Goal: Information Seeking & Learning: Understand process/instructions

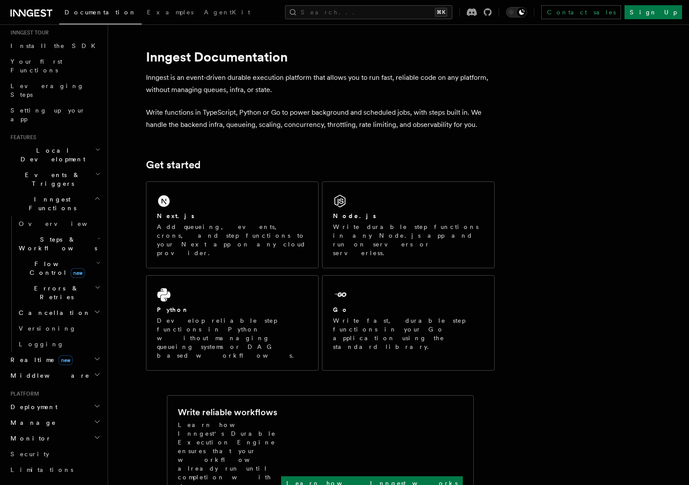
scroll to position [98, 0]
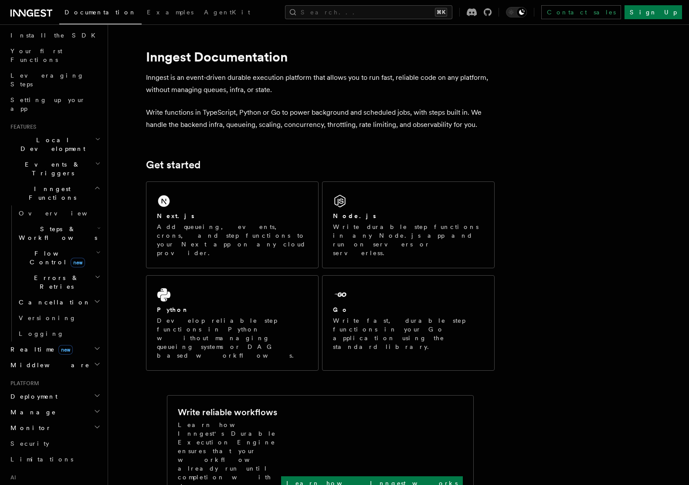
click at [57, 160] on span "Events & Triggers" at bounding box center [51, 168] width 88 height 17
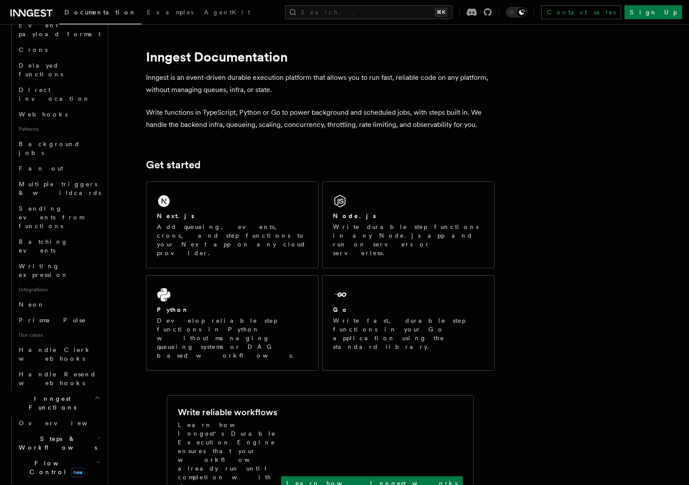
scroll to position [337, 0]
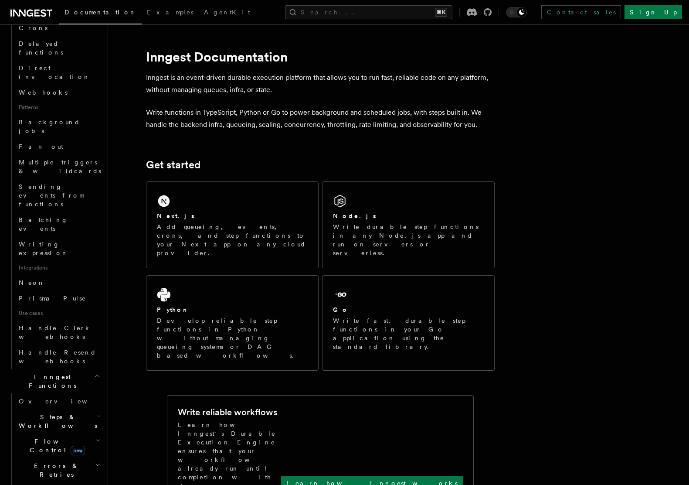
click at [66, 412] on span "Steps & Workflows" at bounding box center [56, 420] width 82 height 17
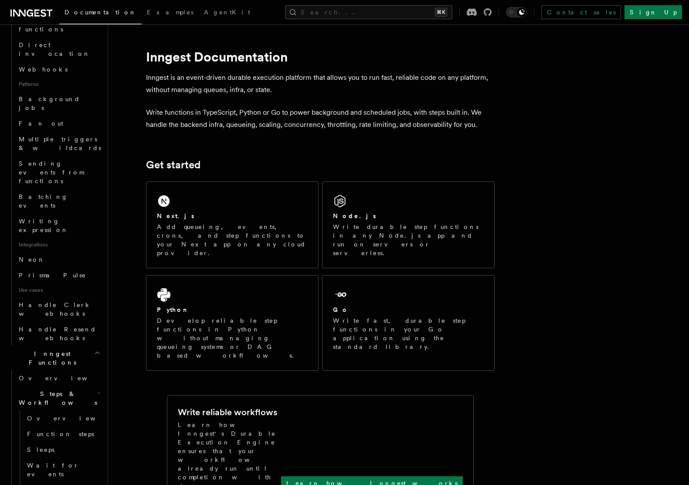
scroll to position [385, 0]
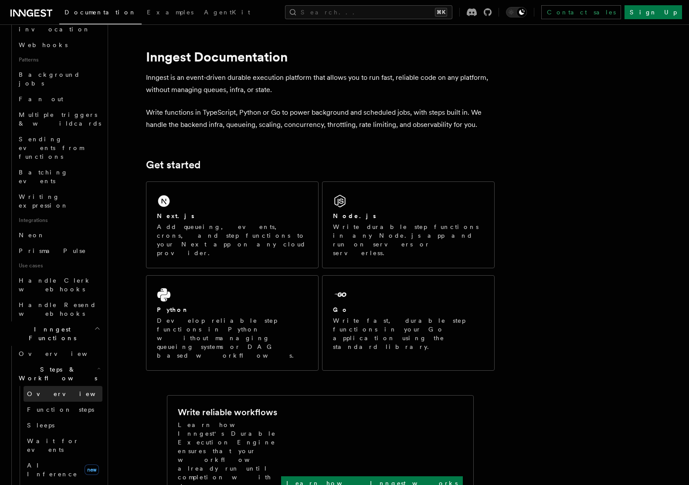
click at [46, 390] on span "Overview" at bounding box center [72, 393] width 90 height 7
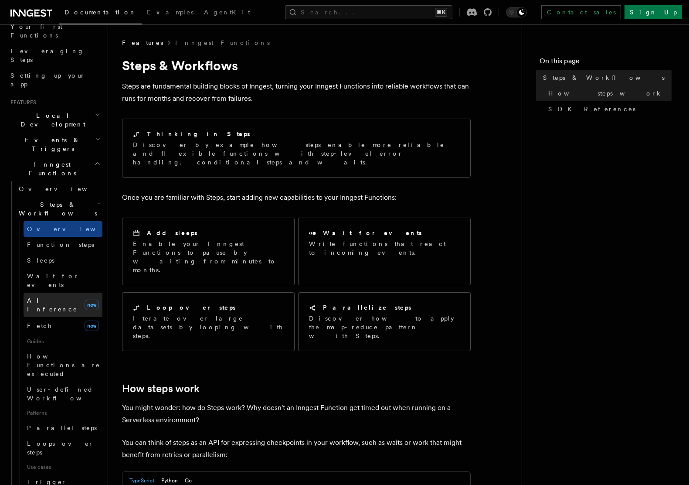
scroll to position [119, 0]
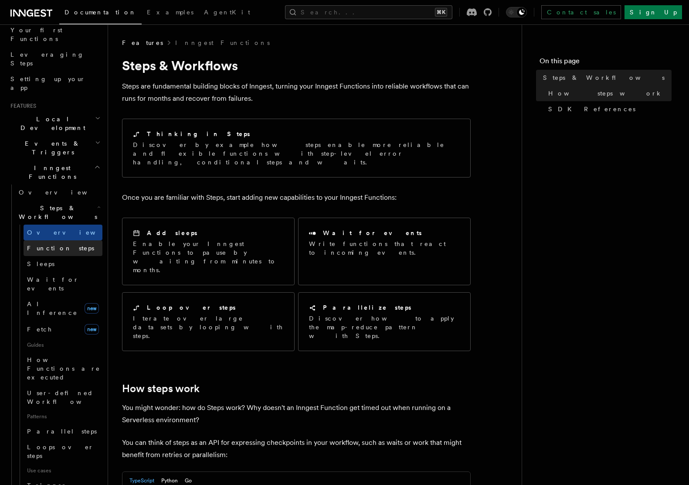
click at [52, 245] on span "Function steps" at bounding box center [60, 248] width 67 height 7
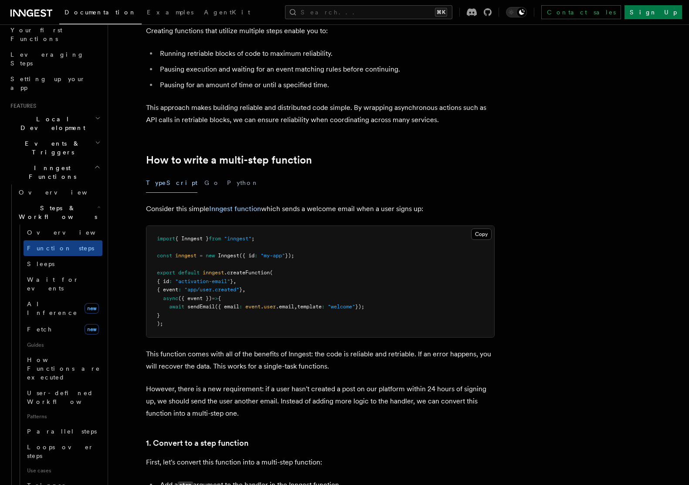
scroll to position [162, 0]
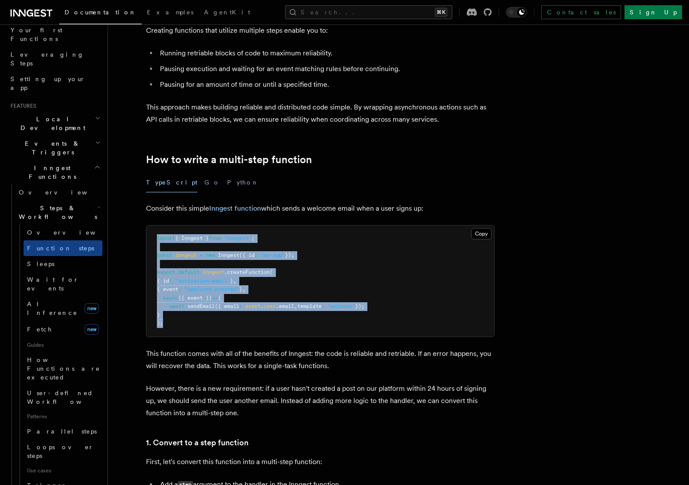
drag, startPoint x: 170, startPoint y: 332, endPoint x: 123, endPoint y: 220, distance: 121.7
click at [190, 267] on pre "import { Inngest } from "inngest" ; const inngest = new Inngest ({ id : "my-app…" at bounding box center [320, 280] width 348 height 111
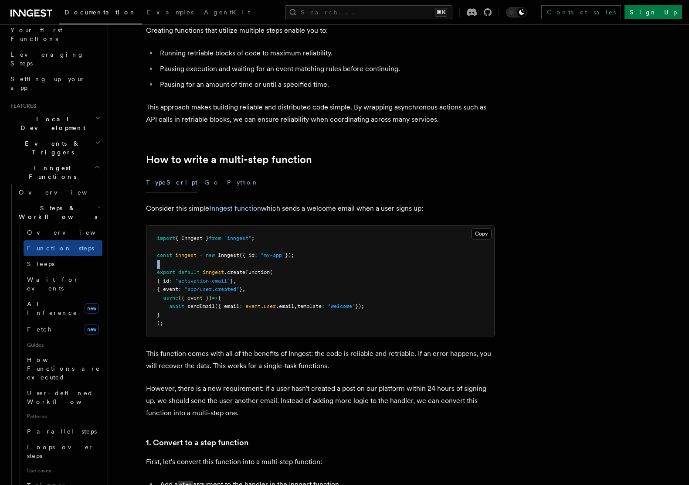
click at [190, 267] on pre "import { Inngest } from "inngest" ; const inngest = new Inngest ({ id : "my-app…" at bounding box center [320, 280] width 348 height 111
click at [189, 272] on span "default" at bounding box center [188, 272] width 21 height 6
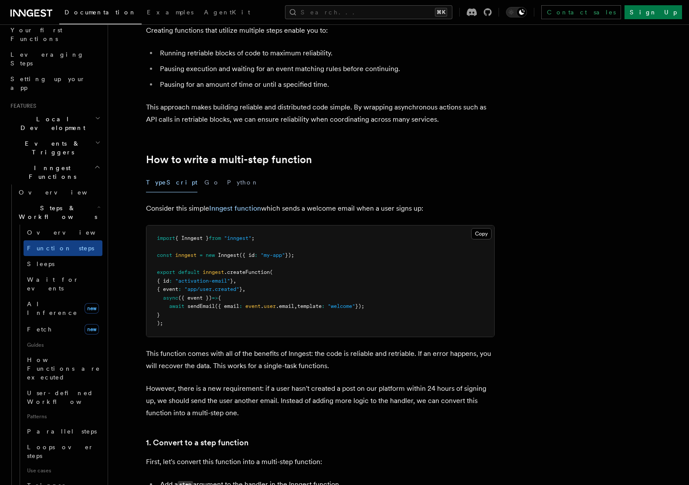
click at [187, 281] on span ""activation-email"" at bounding box center [202, 281] width 55 height 6
click at [187, 280] on span ""activation-email"" at bounding box center [202, 281] width 55 height 6
click at [184, 288] on span at bounding box center [182, 289] width 3 height 6
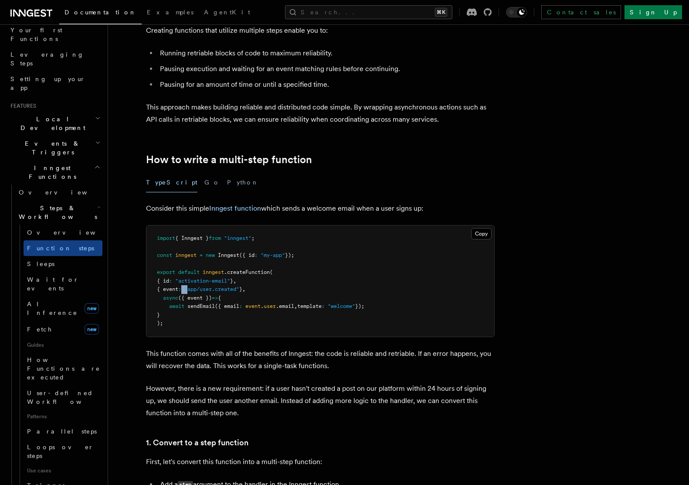
click at [184, 288] on span at bounding box center [182, 289] width 3 height 6
click at [234, 288] on span ""app/user.created"" at bounding box center [211, 289] width 55 height 6
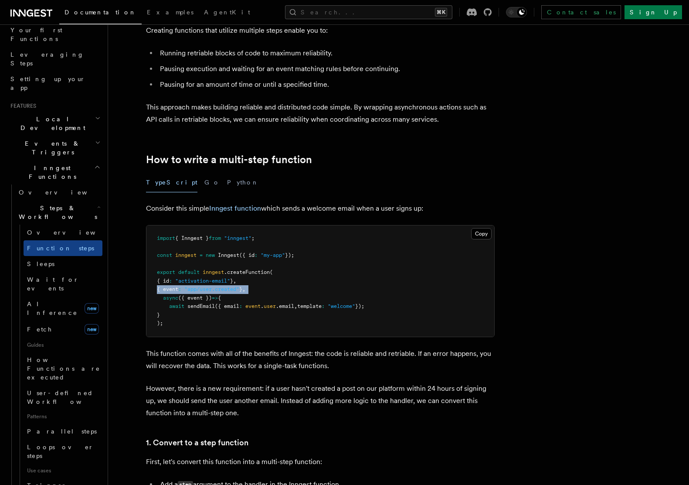
drag, startPoint x: 163, startPoint y: 296, endPoint x: 187, endPoint y: 313, distance: 28.9
click at [187, 313] on pre "import { Inngest } from "inngest" ; const inngest = new Inngest ({ id : "my-app…" at bounding box center [320, 280] width 348 height 111
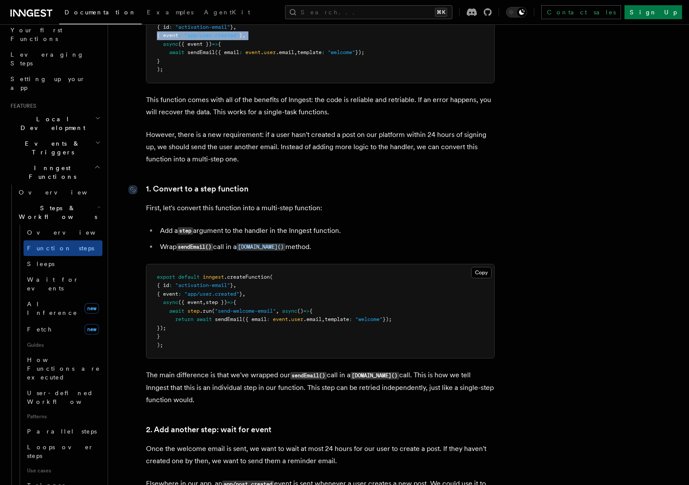
scroll to position [417, 0]
click at [218, 305] on pre "export default inngest .createFunction ( { id : "activation-email" } , { event …" at bounding box center [320, 310] width 348 height 94
click at [218, 300] on span "step })" at bounding box center [216, 301] width 21 height 6
drag, startPoint x: 188, startPoint y: 309, endPoint x: 210, endPoint y: 320, distance: 23.8
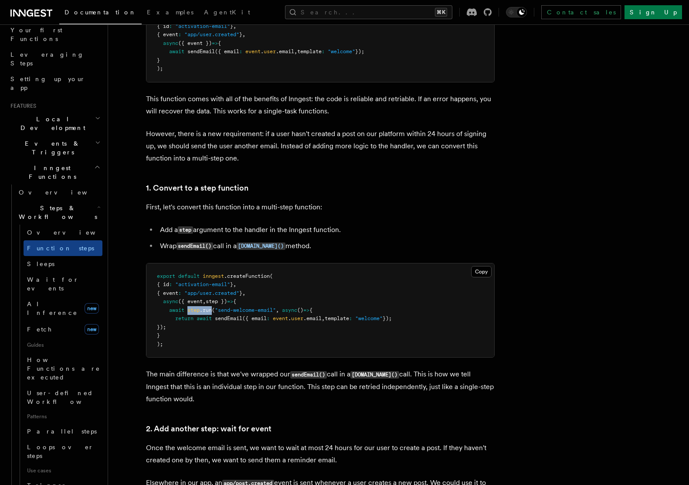
click at [213, 307] on span "await step .run ( "send-welcome-email" , async () => {" at bounding box center [235, 310] width 156 height 6
click at [230, 288] on pre "export default inngest .createFunction ( { id : "activation-email" } , { event …" at bounding box center [320, 310] width 348 height 94
drag, startPoint x: 192, startPoint y: 309, endPoint x: 207, endPoint y: 308, distance: 15.3
click at [207, 308] on span "await step .run ( "send-welcome-email" , async () => {" at bounding box center [235, 310] width 156 height 6
click at [181, 326] on pre "export default inngest .createFunction ( { id : "activation-email" } , { event …" at bounding box center [320, 310] width 348 height 94
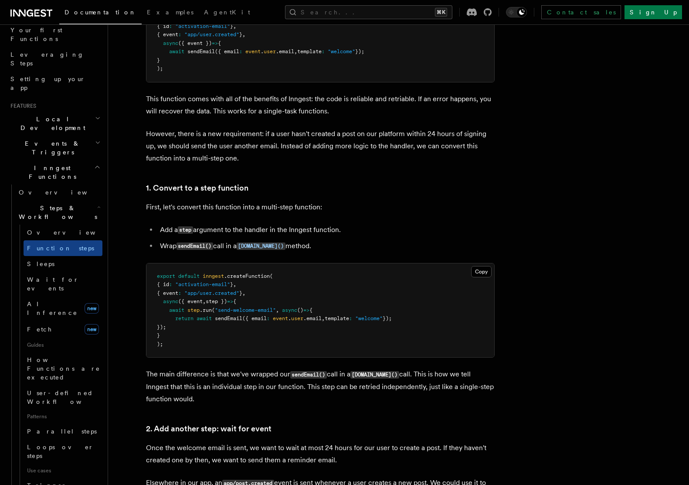
drag, startPoint x: 185, startPoint y: 327, endPoint x: 181, endPoint y: 306, distance: 20.9
click at [185, 326] on pre "export default inngest .createFunction ( { id : "activation-email" } , { event …" at bounding box center [320, 310] width 348 height 94
click at [191, 314] on pre "export default inngest .createFunction ( { id : "activation-email" } , { event …" at bounding box center [320, 310] width 348 height 94
drag, startPoint x: 184, startPoint y: 329, endPoint x: 166, endPoint y: 309, distance: 26.8
click at [166, 309] on pre "export default inngest .createFunction ( { id : "activation-email" } , { event …" at bounding box center [320, 310] width 348 height 94
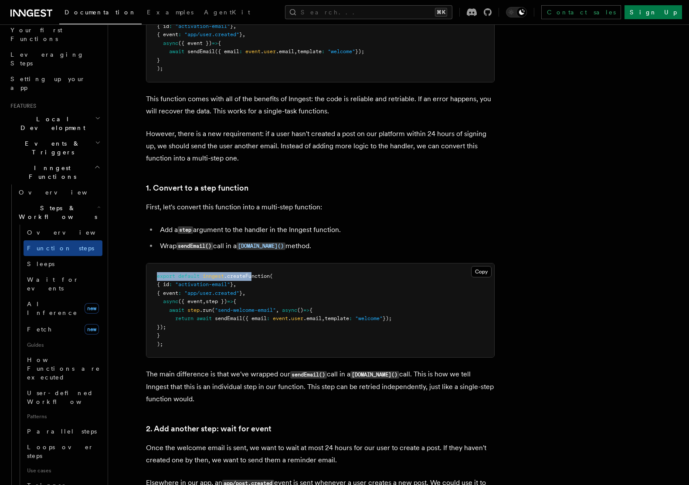
drag, startPoint x: 159, startPoint y: 278, endPoint x: 253, endPoint y: 280, distance: 94.2
click at [254, 279] on pre "export default inngest .createFunction ( { id : "activation-email" } , { event …" at bounding box center [320, 310] width 348 height 94
click at [189, 310] on span "step" at bounding box center [193, 310] width 12 height 6
drag, startPoint x: 183, startPoint y: 327, endPoint x: 163, endPoint y: 313, distance: 24.3
click at [163, 313] on pre "export default inngest .createFunction ( { id : "activation-email" } , { event …" at bounding box center [320, 310] width 348 height 94
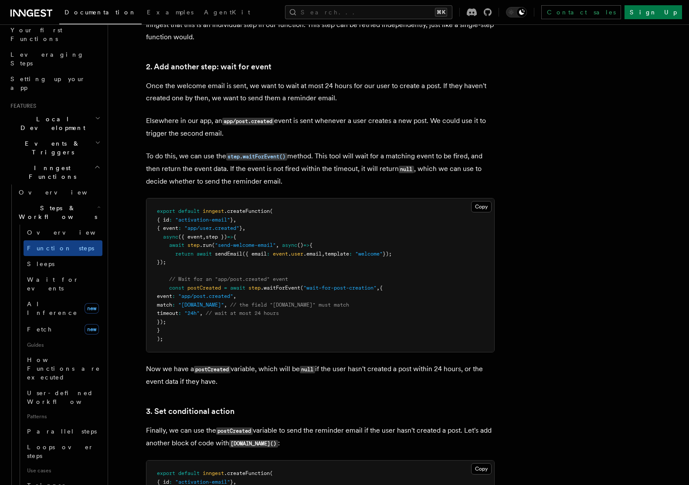
scroll to position [787, 0]
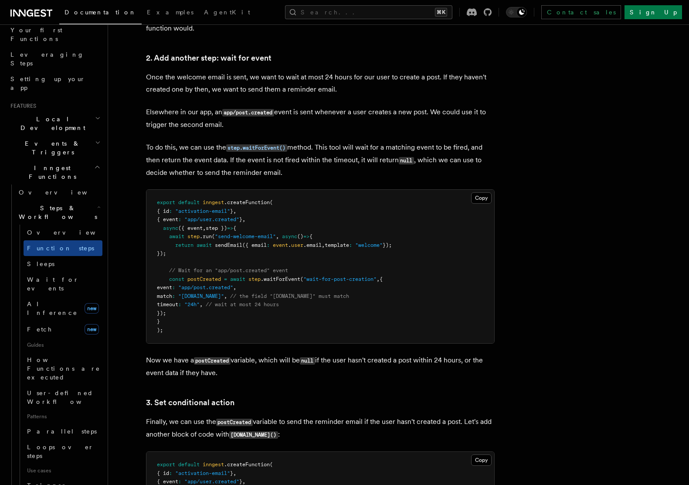
drag, startPoint x: 163, startPoint y: 236, endPoint x: 192, endPoint y: 253, distance: 33.2
click at [192, 253] on pre "export default inngest .createFunction ( { id : "activation-email" } , { event …" at bounding box center [320, 266] width 348 height 153
click at [207, 238] on span ".run" at bounding box center [206, 236] width 12 height 6
drag, startPoint x: 177, startPoint y: 244, endPoint x: 430, endPoint y: 253, distance: 253.0
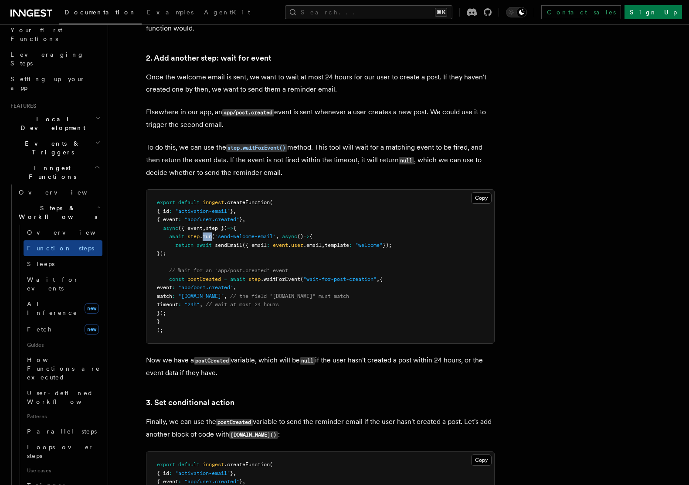
click at [430, 253] on pre "export default inngest .createFunction ( { id : "activation-email" } , { event …" at bounding box center [320, 266] width 348 height 153
click at [261, 255] on pre "export default inngest .createFunction ( { id : "activation-email" } , { event …" at bounding box center [320, 266] width 348 height 153
click at [255, 279] on span "step" at bounding box center [254, 279] width 12 height 6
click at [276, 279] on span ".waitForEvent" at bounding box center [281, 279] width 40 height 6
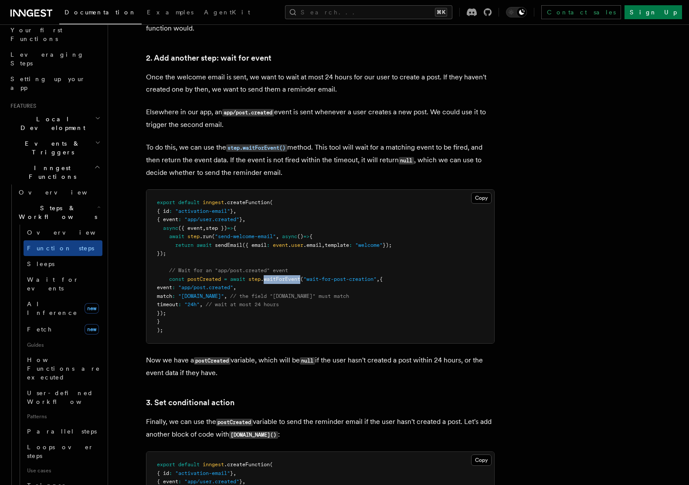
click at [276, 279] on span ".waitForEvent" at bounding box center [281, 279] width 40 height 6
click at [266, 256] on pre "export default inngest .createFunction ( { id : "activation-email" } , { event …" at bounding box center [320, 266] width 348 height 153
click at [297, 249] on pre "export default inngest .createFunction ( { id : "activation-email" } , { event …" at bounding box center [320, 266] width 348 height 153
click at [321, 271] on pre "export default inngest .createFunction ( { id : "activation-email" } , { event …" at bounding box center [320, 266] width 348 height 153
drag, startPoint x: 309, startPoint y: 277, endPoint x: 379, endPoint y: 276, distance: 69.7
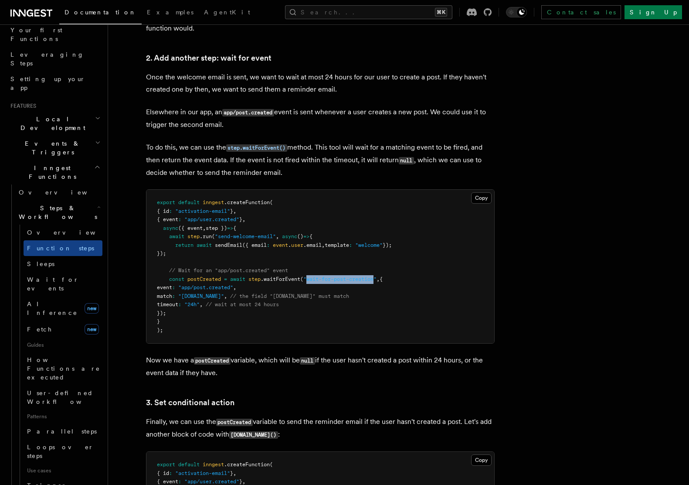
click at [377, 276] on span ""wait-for-post-creation"" at bounding box center [339, 279] width 73 height 6
click at [270, 255] on pre "export default inngest .createFunction ( { id : "activation-email" } , { event …" at bounding box center [320, 266] width 348 height 153
click at [207, 295] on span ""[DOMAIN_NAME]"" at bounding box center [201, 296] width 46 height 6
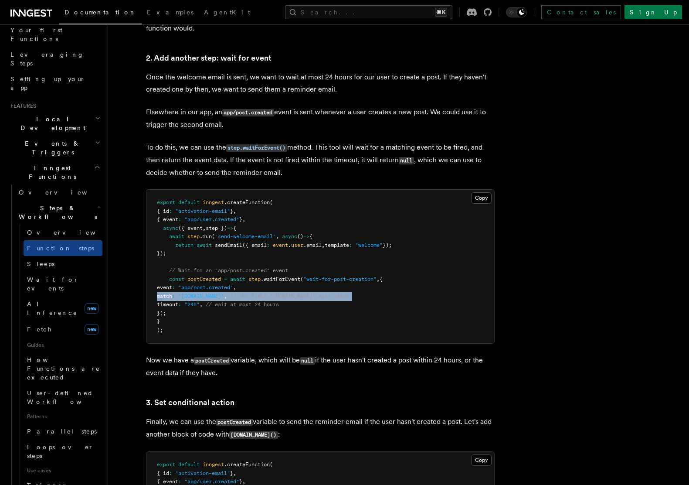
click at [207, 295] on span ""[DOMAIN_NAME]"" at bounding box center [201, 296] width 46 height 6
click at [251, 261] on pre "export default inngest .createFunction ( { id : "activation-email" } , { event …" at bounding box center [320, 266] width 348 height 153
click at [201, 280] on span "postCreated" at bounding box center [204, 279] width 34 height 6
click at [218, 257] on pre "export default inngest .createFunction ( { id : "activation-email" } , { event …" at bounding box center [320, 266] width 348 height 153
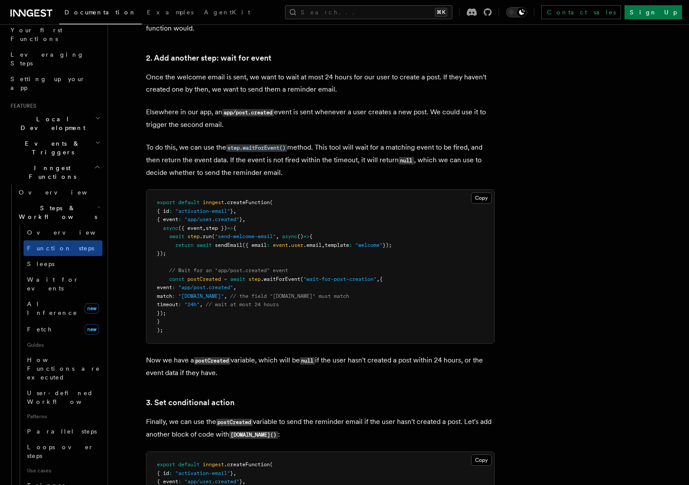
click at [201, 277] on span "postCreated" at bounding box center [204, 279] width 34 height 6
drag, startPoint x: 188, startPoint y: 314, endPoint x: 156, endPoint y: 277, distance: 48.6
click at [156, 277] on pre "export default inngest .createFunction ( { id : "activation-email" } , { event …" at bounding box center [320, 266] width 348 height 153
click at [201, 312] on pre "export default inngest .createFunction ( { id : "activation-email" } , { event …" at bounding box center [320, 266] width 348 height 153
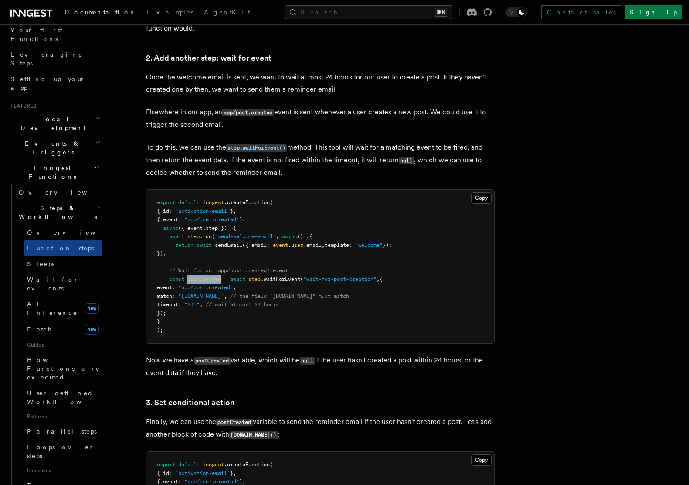
drag, startPoint x: 195, startPoint y: 313, endPoint x: 159, endPoint y: 236, distance: 85.2
click at [158, 236] on pre "export default inngest .createFunction ( { id : "activation-email" } , { event …" at bounding box center [320, 266] width 348 height 153
click at [215, 263] on pre "export default inngest .createFunction ( { id : "activation-email" } , { event …" at bounding box center [320, 266] width 348 height 153
click at [279, 279] on span ".waitForEvent" at bounding box center [281, 279] width 40 height 6
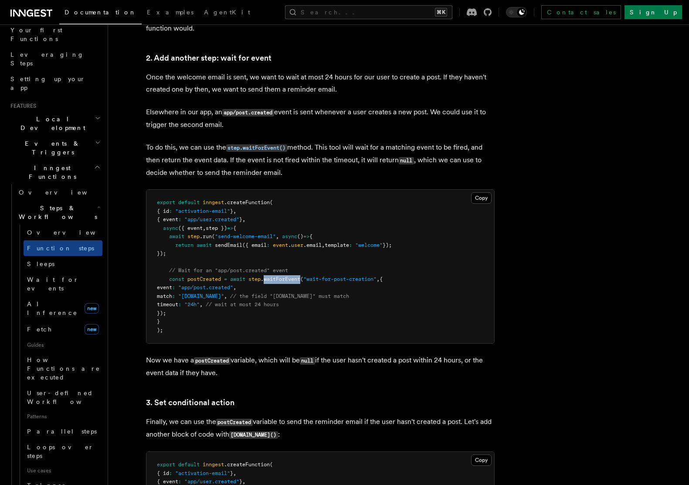
drag, startPoint x: 192, startPoint y: 311, endPoint x: 151, endPoint y: 261, distance: 64.5
click at [151, 261] on pre "export default inngest .createFunction ( { id : "activation-email" } , { event …" at bounding box center [320, 266] width 348 height 153
drag, startPoint x: 198, startPoint y: 304, endPoint x: 203, endPoint y: 302, distance: 5.3
click at [181, 304] on span ":" at bounding box center [179, 304] width 3 height 6
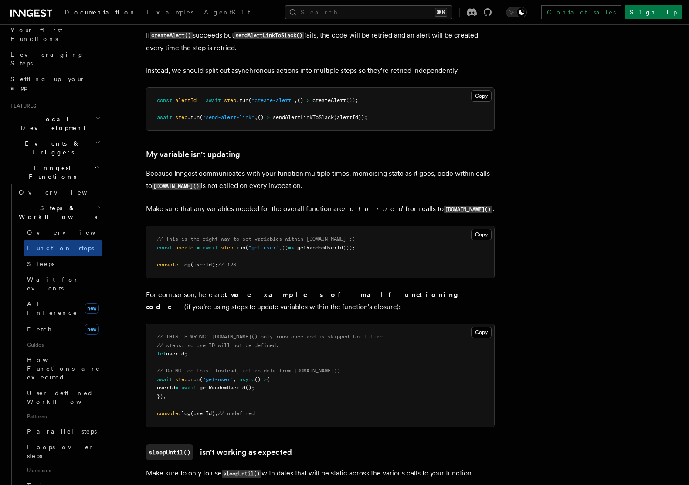
scroll to position [2350, 0]
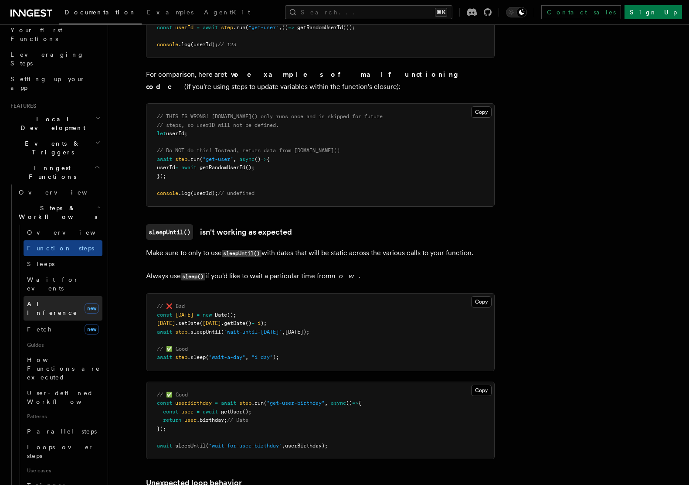
click at [55, 300] on span "AI Inference" at bounding box center [52, 308] width 51 height 16
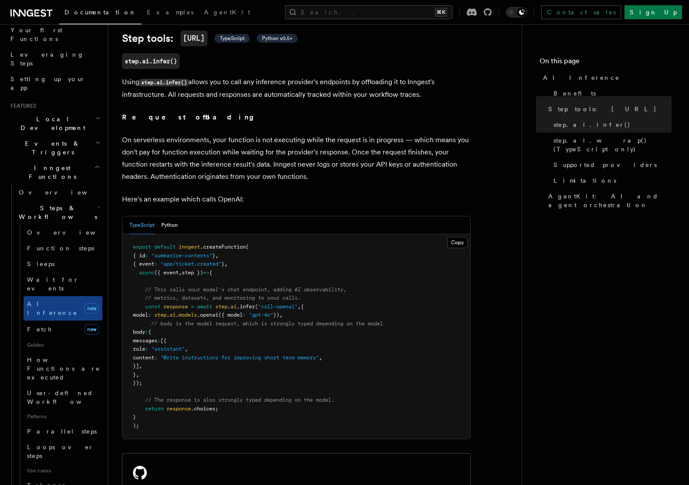
scroll to position [335, 0]
drag, startPoint x: 215, startPoint y: 294, endPoint x: 259, endPoint y: 292, distance: 44.5
click at [259, 302] on span "const response = await step . ai .infer ( "call-openai" , {" at bounding box center [218, 305] width 171 height 6
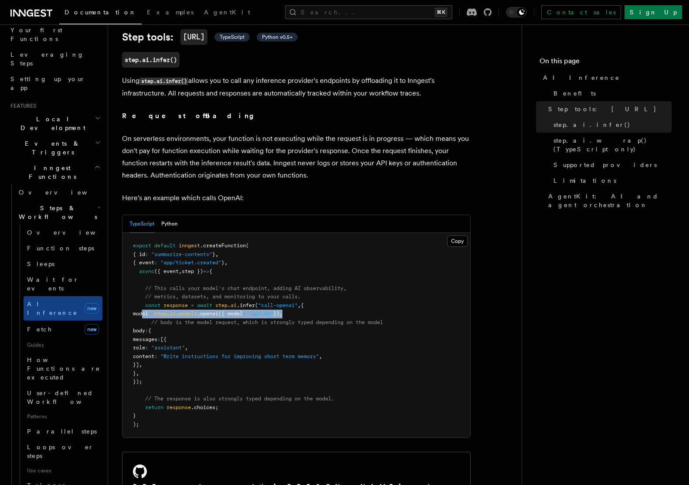
drag, startPoint x: 143, startPoint y: 299, endPoint x: 341, endPoint y: 304, distance: 197.5
click at [341, 304] on pre "export default inngest .createFunction ( { id : "summarize-contents" } , { even…" at bounding box center [296, 335] width 348 height 204
drag, startPoint x: 149, startPoint y: 317, endPoint x: 211, endPoint y: 375, distance: 85.1
click at [211, 375] on pre "export default inngest .createFunction ( { id : "summarize-contents" } , { even…" at bounding box center [296, 335] width 348 height 204
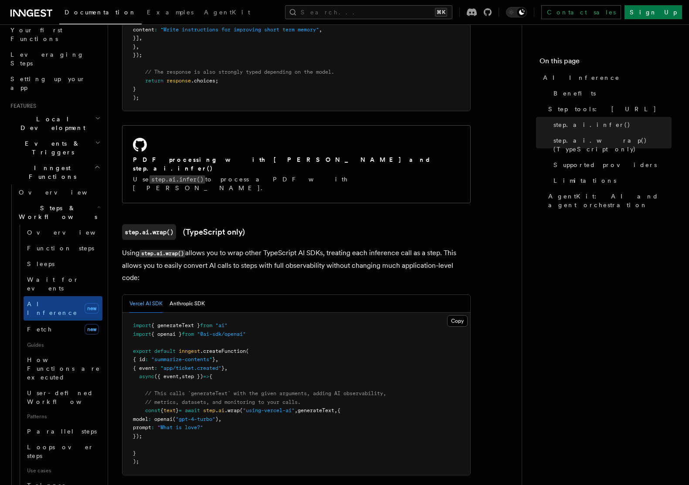
scroll to position [670, 0]
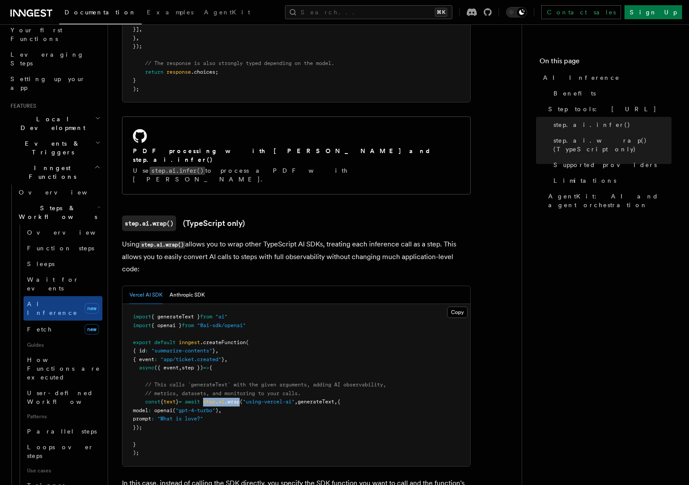
drag, startPoint x: 218, startPoint y: 360, endPoint x: 255, endPoint y: 357, distance: 37.2
click at [255, 398] on span "const { text } = await step . ai .wrap ( "using-vercel-ai" , generateText , {" at bounding box center [236, 401] width 207 height 6
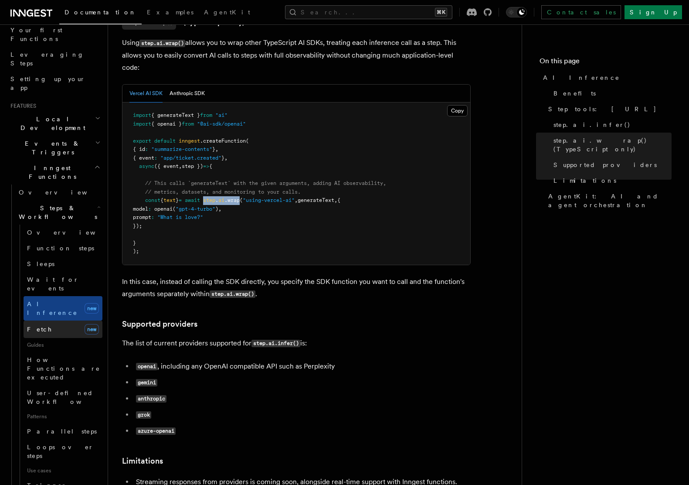
scroll to position [884, 0]
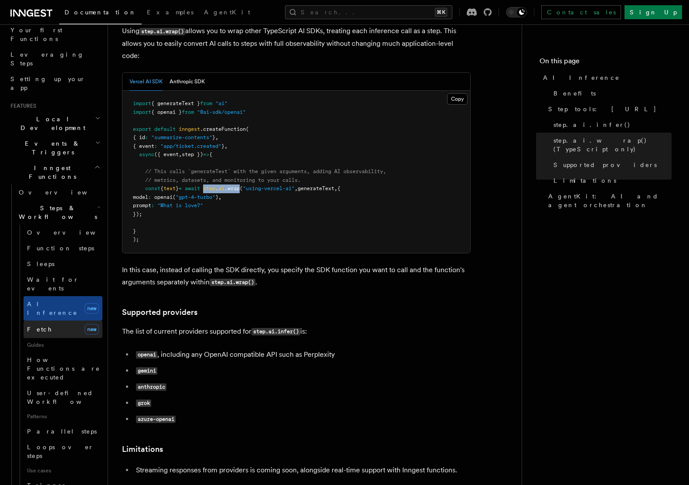
click at [64, 320] on link "Fetch new" at bounding box center [63, 328] width 79 height 17
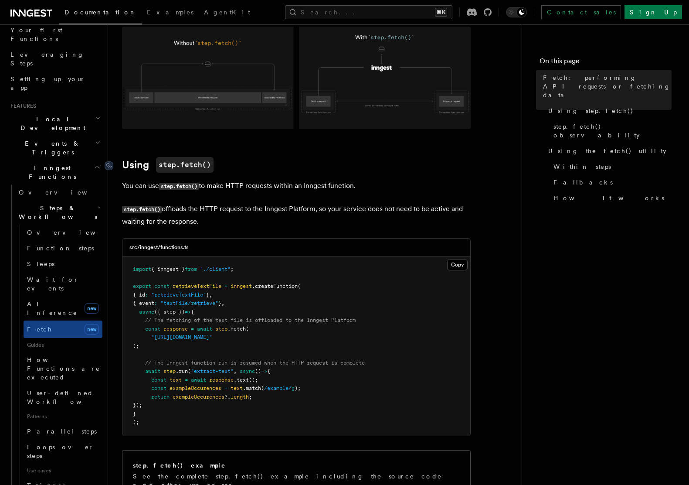
scroll to position [154, 0]
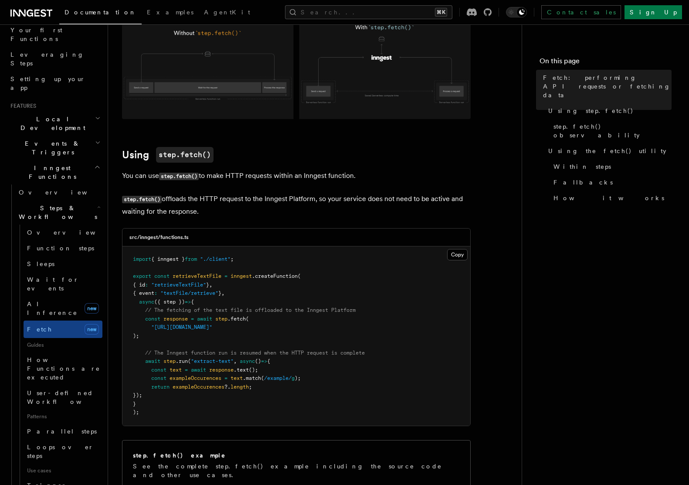
click at [169, 200] on p "step.fetch() offloads the HTTP request to the Inngest Platform, so your service…" at bounding box center [296, 205] width 349 height 25
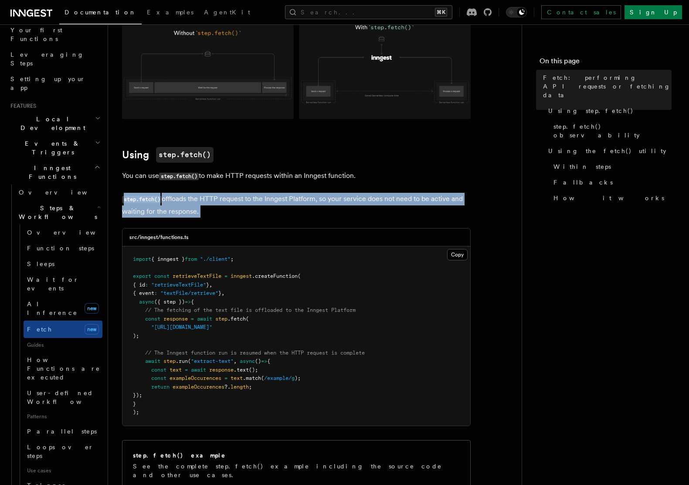
click at [169, 200] on p "step.fetch() offloads the HTTP request to the Inngest Platform, so your service…" at bounding box center [296, 205] width 349 height 25
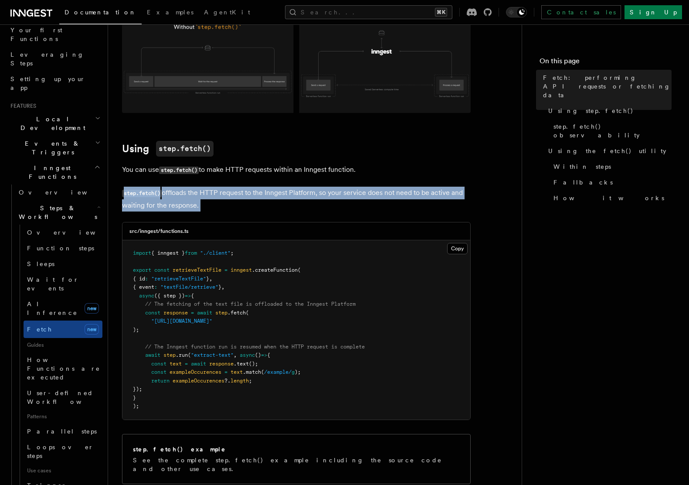
scroll to position [170, 0]
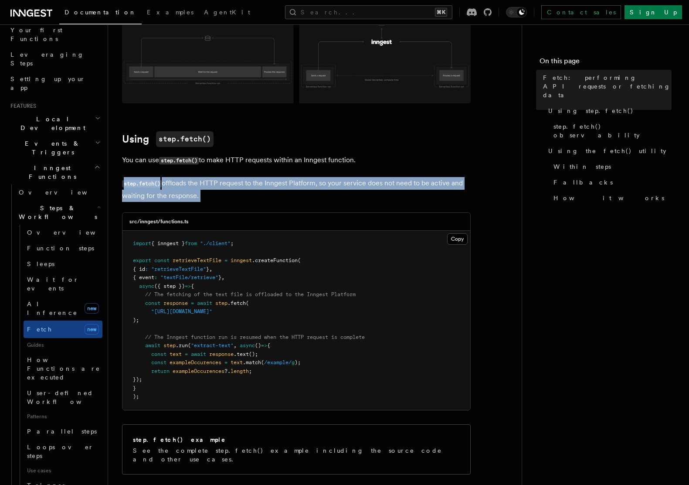
drag, startPoint x: 168, startPoint y: 323, endPoint x: 125, endPoint y: 306, distance: 46.2
click at [157, 323] on pre "import { inngest } from "./client" ; export const retrieveTextFile = inngest .c…" at bounding box center [296, 320] width 348 height 179
drag, startPoint x: 161, startPoint y: 322, endPoint x: 136, endPoint y: 302, distance: 32.3
click at [136, 302] on pre "import { inngest } from "./client" ; export const retrieveTextFile = inngest .c…" at bounding box center [296, 320] width 348 height 179
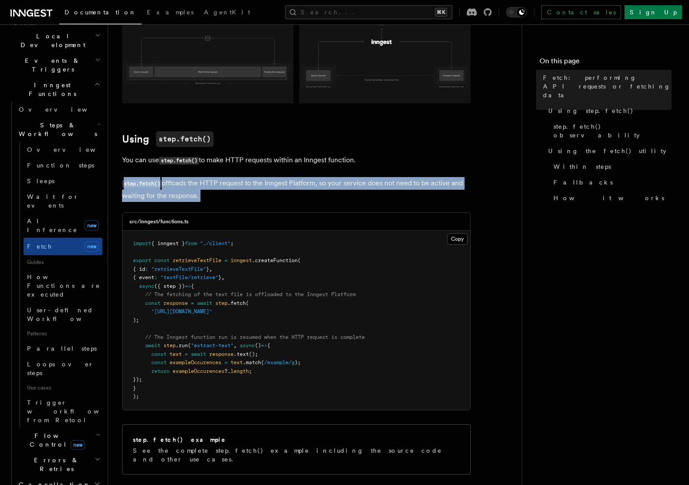
scroll to position [202, 0]
click at [52, 427] on h2 "Flow Control new" at bounding box center [58, 439] width 87 height 24
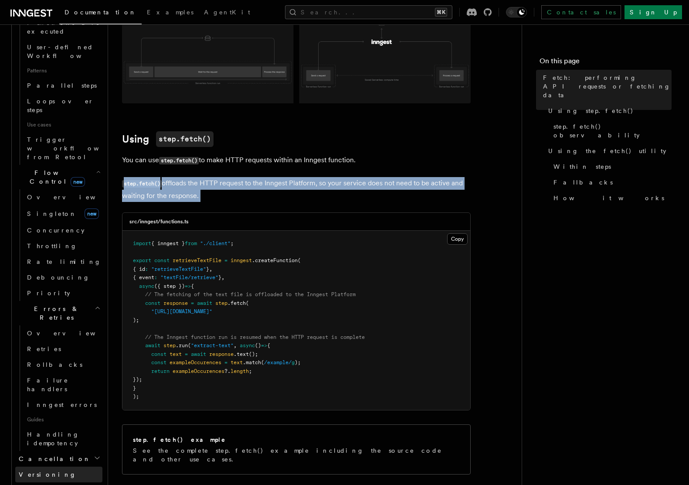
scroll to position [466, 0]
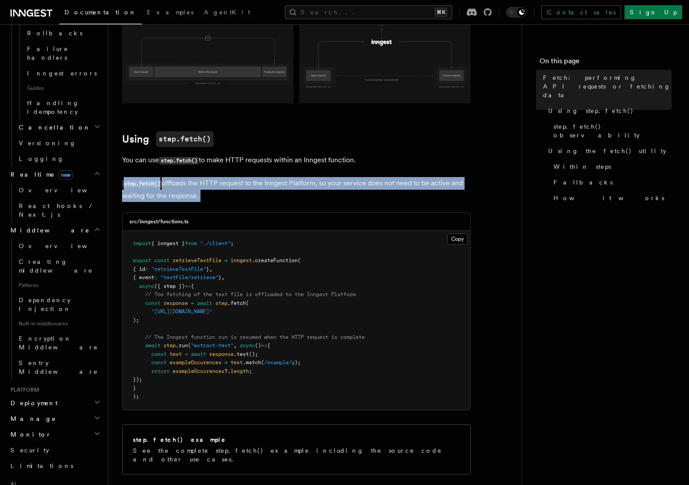
scroll to position [806, 0]
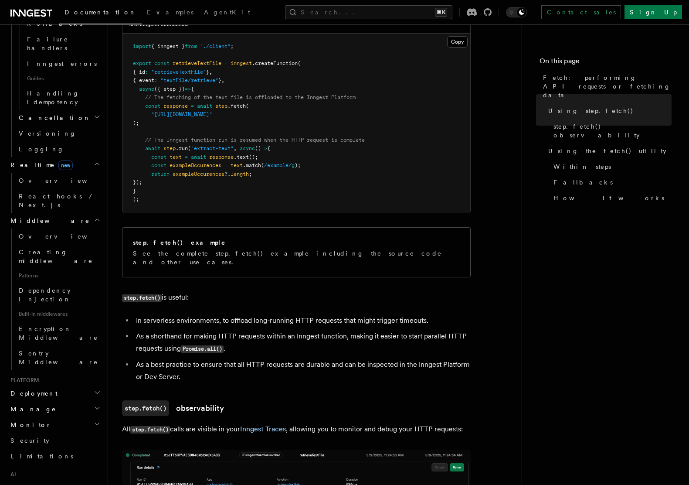
scroll to position [566, 0]
